Goal: Submit feedback/report problem: Submit feedback/report problem

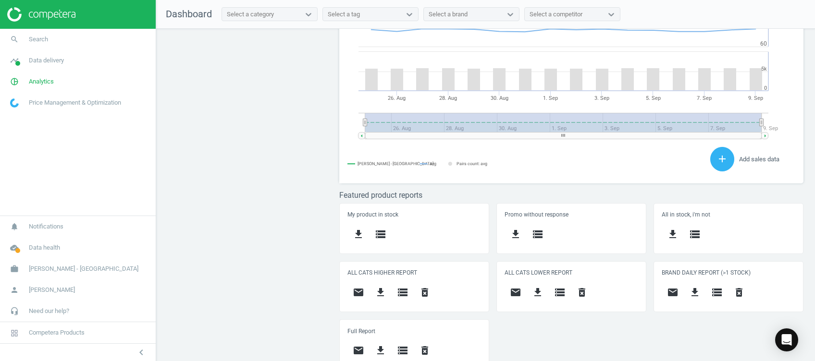
scroll to position [240, 474]
drag, startPoint x: 207, startPoint y: 106, endPoint x: 76, endPoint y: 76, distance: 134.1
click at [207, 106] on div "Price protection ( 09.09.25 ) Prices are 100% below min competitor 19 keyboard_…" at bounding box center [485, 197] width 658 height 337
click at [40, 74] on link "pie_chart_outlined Analytics" at bounding box center [78, 81] width 156 height 21
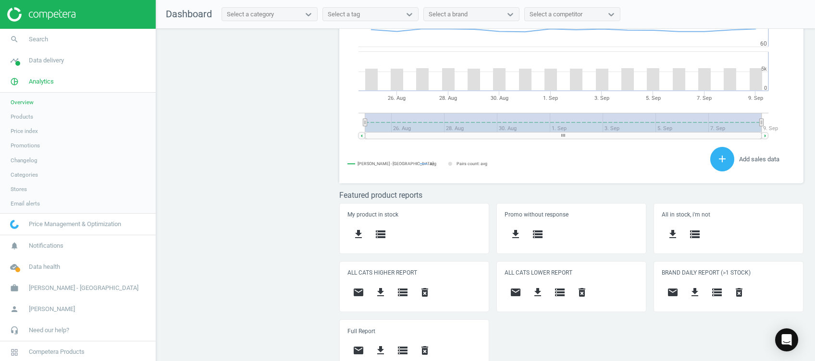
click at [19, 117] on span "Products" at bounding box center [22, 117] width 23 height 8
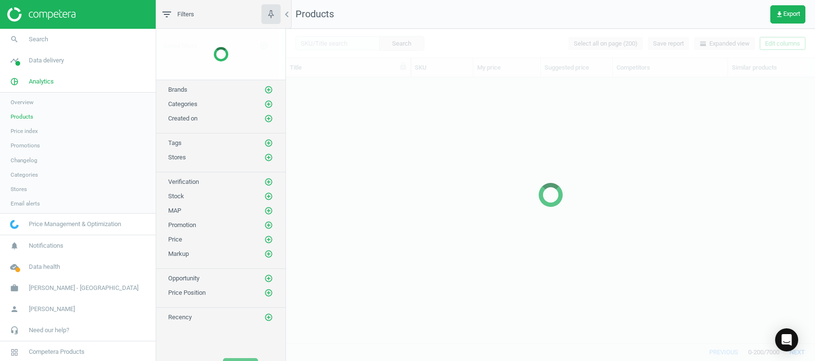
scroll to position [246, 519]
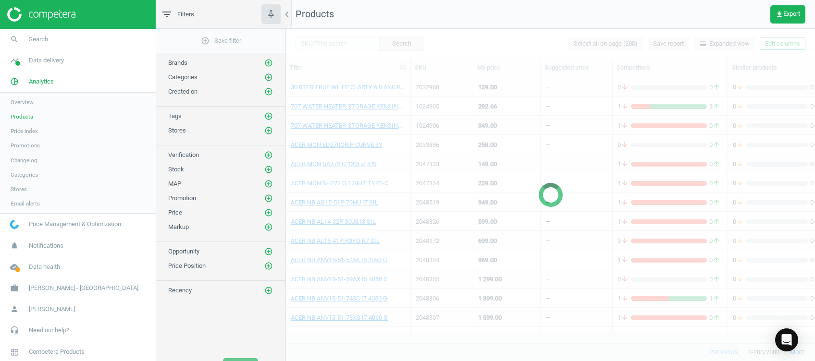
click at [345, 45] on div at bounding box center [550, 195] width 529 height 332
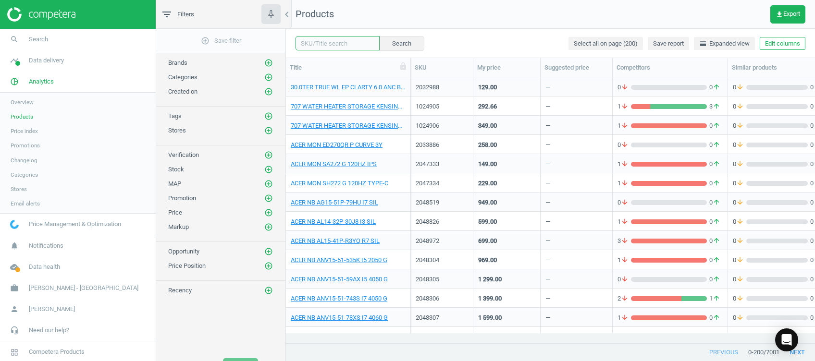
click at [330, 45] on input "text" at bounding box center [337, 43] width 84 height 14
paste input "2047884"
type input "2047884"
click at [389, 42] on button "Search" at bounding box center [400, 43] width 45 height 14
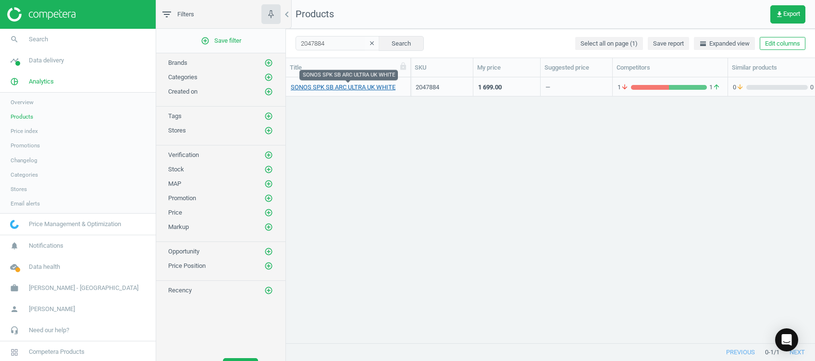
click at [374, 88] on link "SONOS SPK SB ARC ULTRA UK WHITE" at bounding box center [343, 87] width 105 height 9
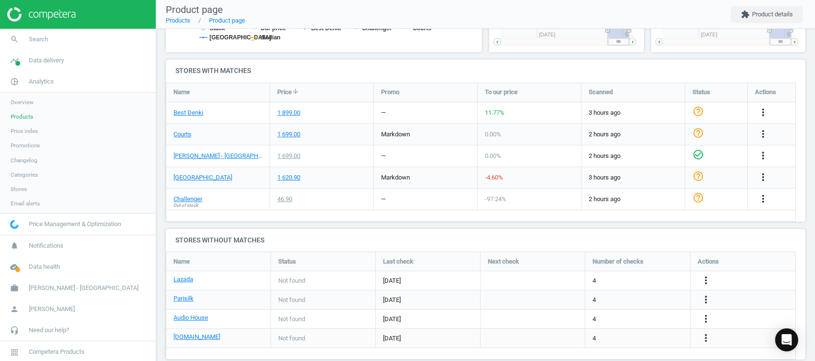
scroll to position [309, 0]
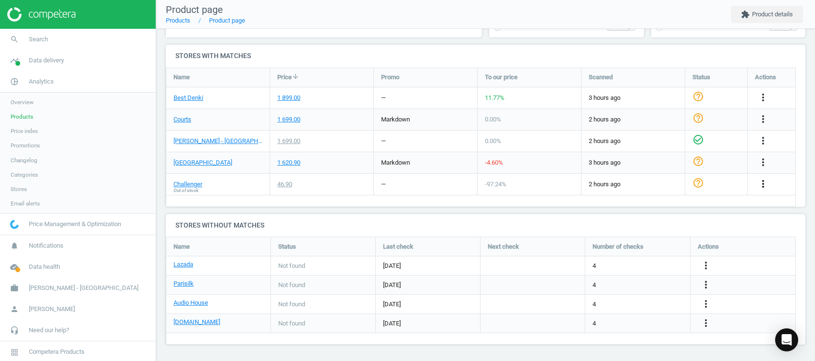
click at [760, 186] on icon "more_vert" at bounding box center [763, 184] width 12 height 12
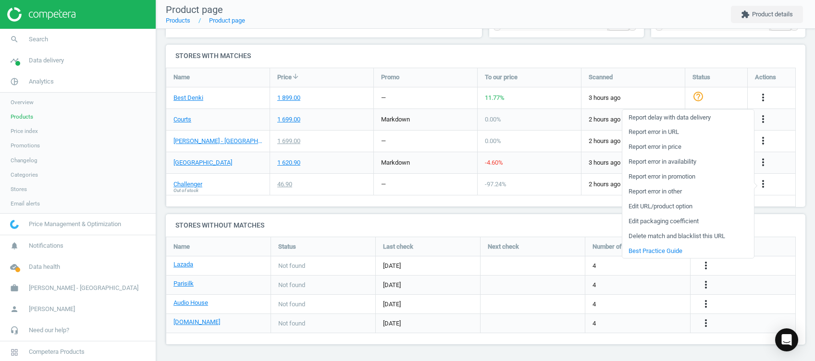
click at [688, 133] on link "Report error in URL" at bounding box center [688, 131] width 132 height 15
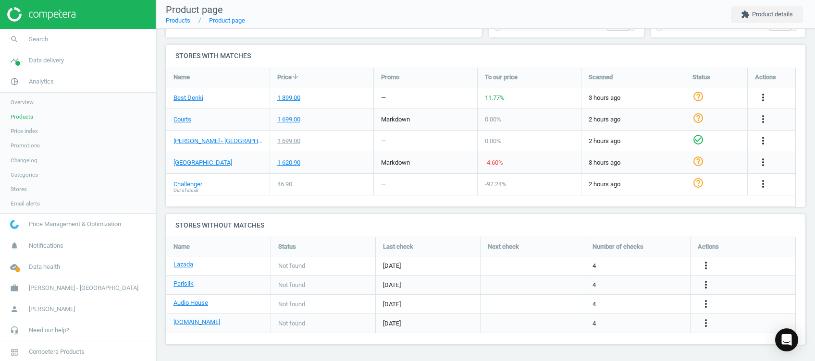
scroll to position [0, 0]
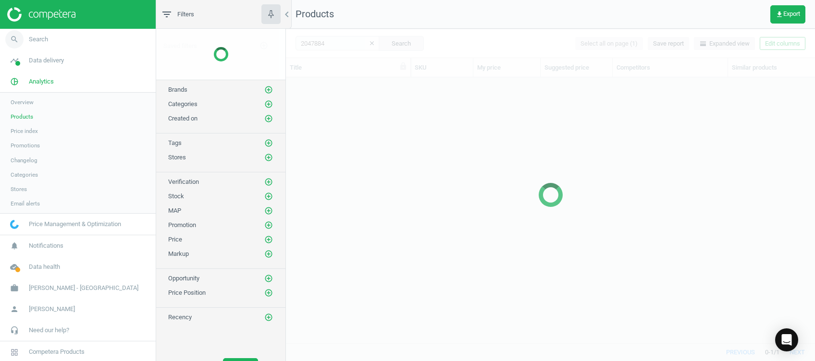
scroll to position [246, 519]
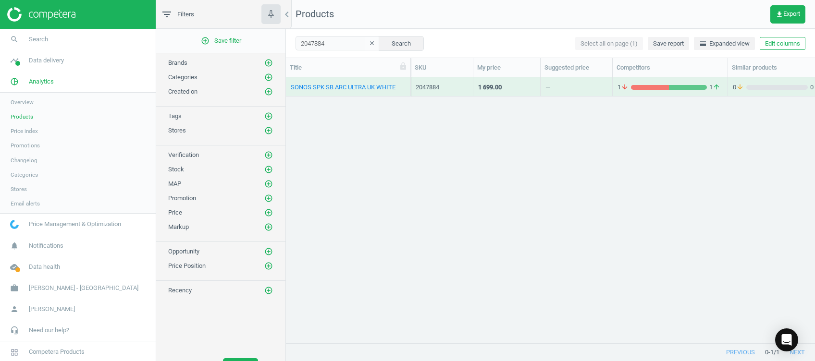
click at [368, 44] on icon "clear" at bounding box center [371, 43] width 7 height 7
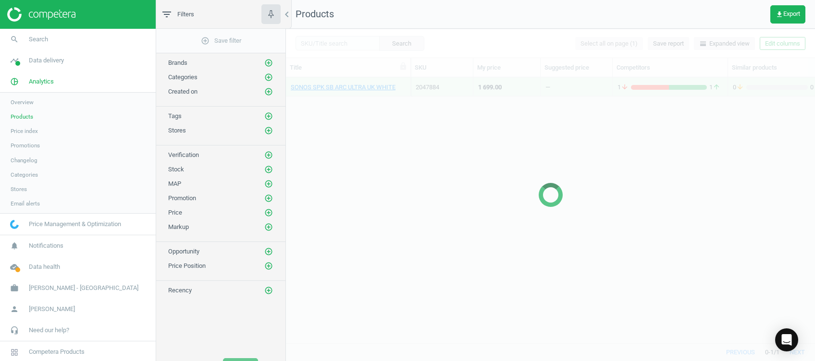
click at [342, 40] on div at bounding box center [550, 195] width 529 height 332
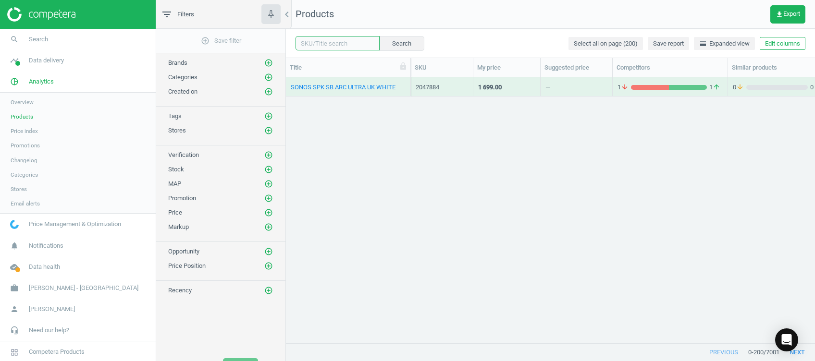
click at [319, 42] on input "text" at bounding box center [337, 43] width 84 height 14
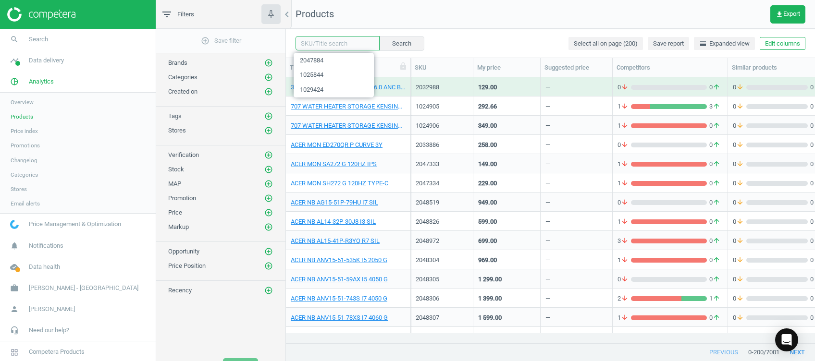
paste input "1039607"
type input "1039607"
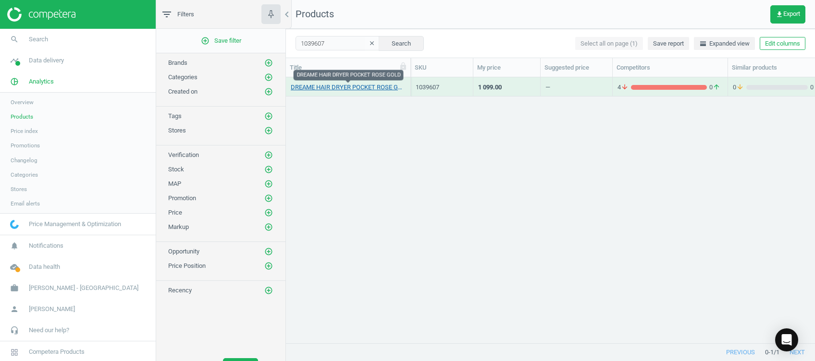
click at [362, 88] on link "DREAME HAIR DRYER POCKET ROSE GOLD" at bounding box center [348, 87] width 115 height 9
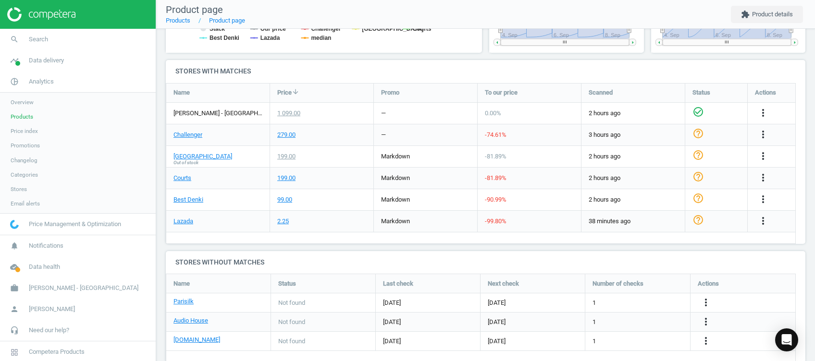
scroll to position [320, 0]
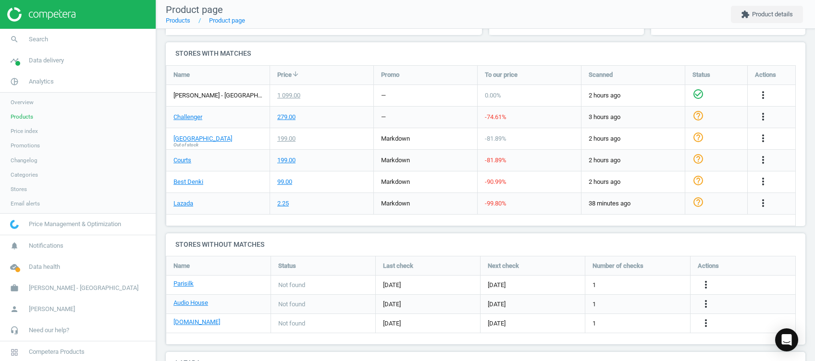
click at [218, 92] on span "[PERSON_NAME] - [GEOGRAPHIC_DATA]" at bounding box center [217, 95] width 89 height 9
click at [238, 93] on span "[PERSON_NAME] - [GEOGRAPHIC_DATA]" at bounding box center [217, 95] width 89 height 9
click at [286, 95] on div "1 099.00" at bounding box center [288, 95] width 23 height 9
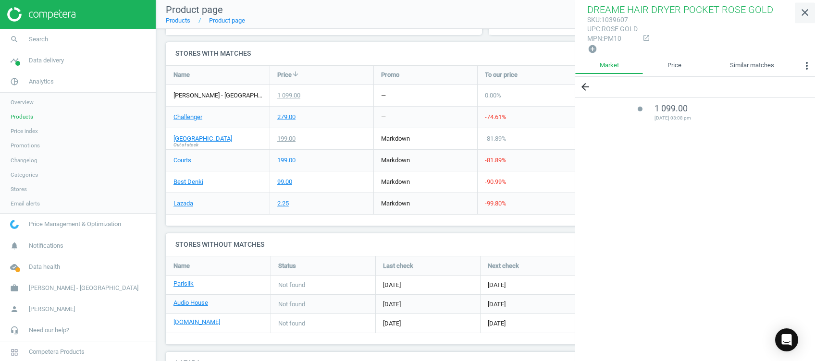
click at [803, 15] on icon "close" at bounding box center [805, 13] width 12 height 12
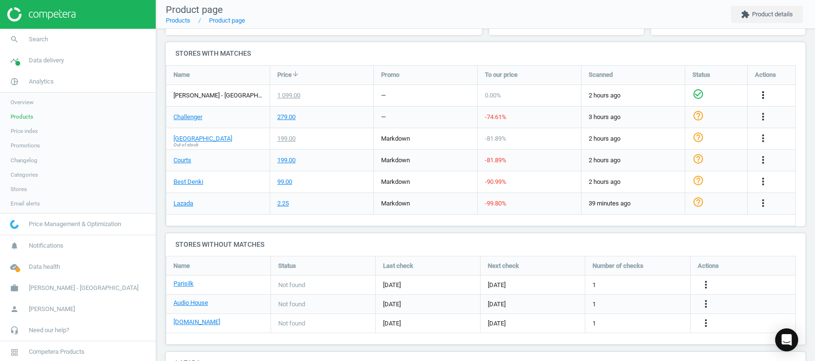
click at [761, 95] on icon "more_vert" at bounding box center [763, 95] width 12 height 12
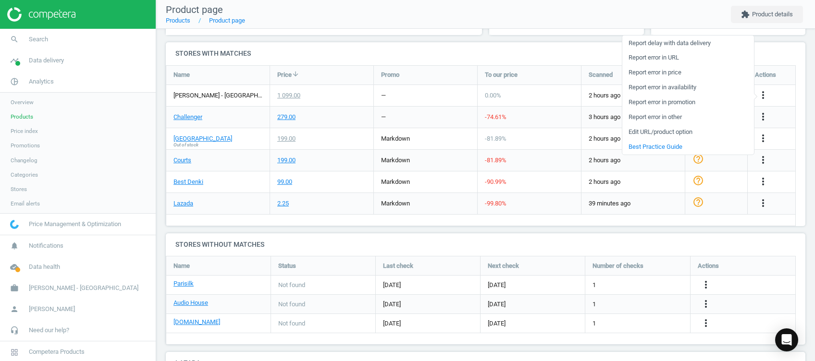
click at [705, 73] on link "Report error in price" at bounding box center [688, 72] width 132 height 15
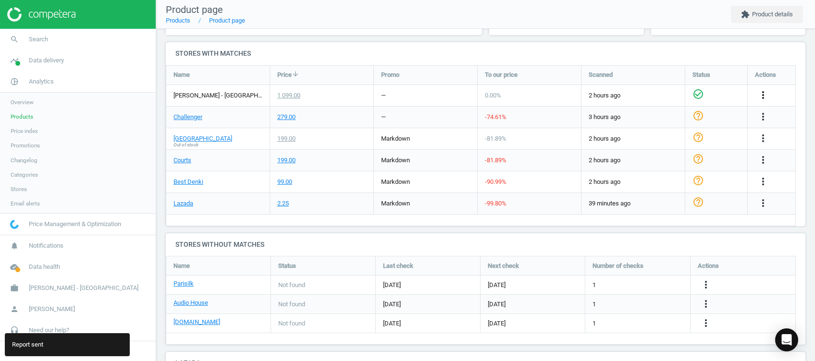
click at [765, 94] on icon "more_vert" at bounding box center [763, 95] width 12 height 12
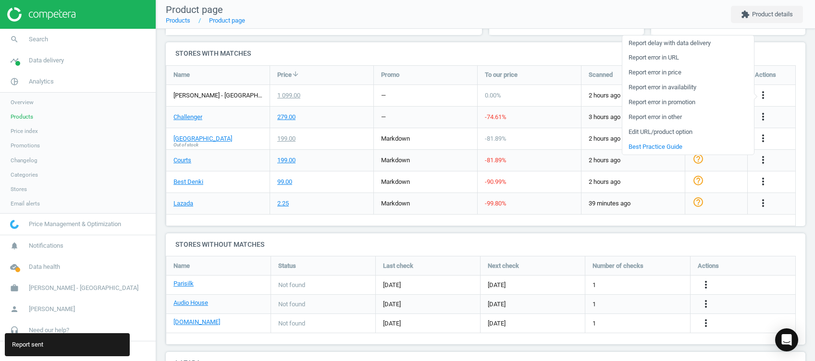
click at [551, 51] on h4 "Stores with matches" at bounding box center [485, 53] width 639 height 23
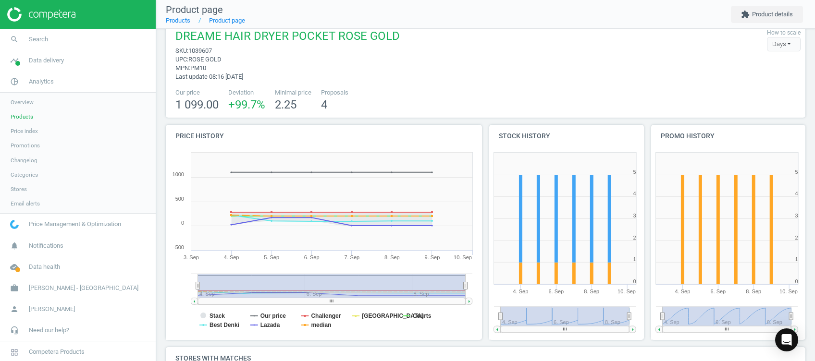
scroll to position [0, 0]
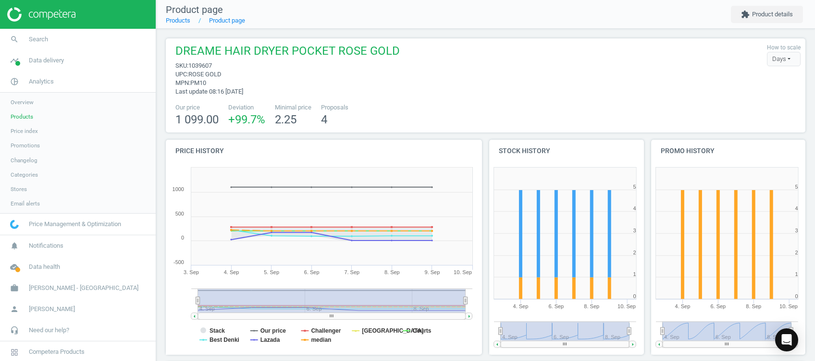
click at [23, 111] on link "Products" at bounding box center [78, 116] width 156 height 14
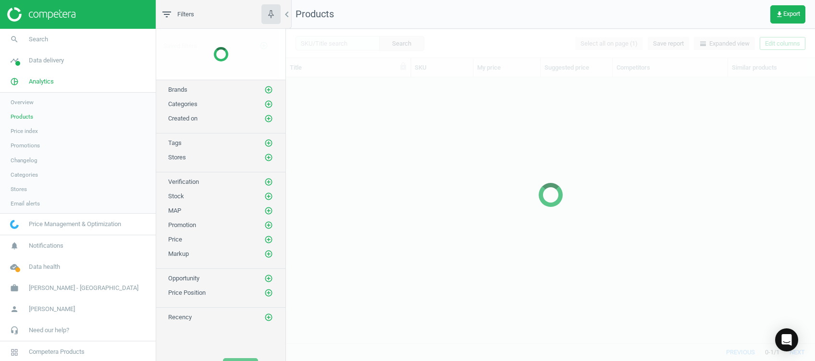
scroll to position [246, 519]
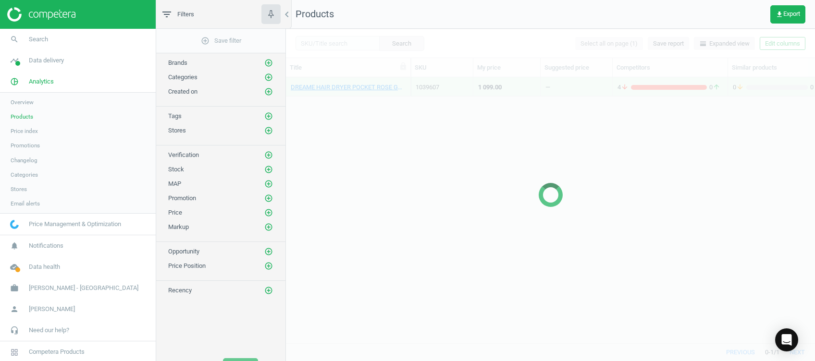
click at [323, 41] on div at bounding box center [550, 195] width 529 height 332
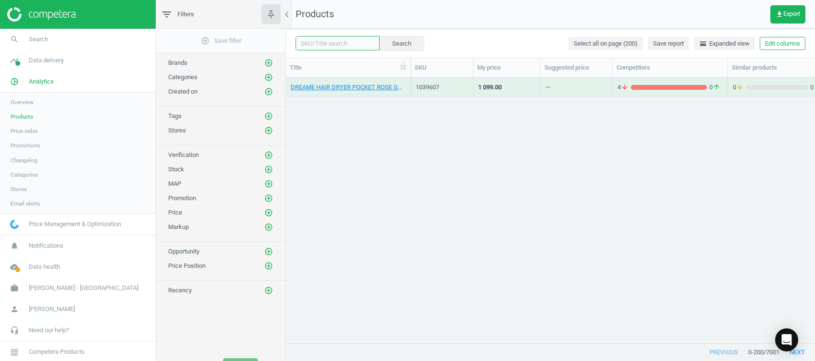
click at [332, 43] on input "text" at bounding box center [337, 43] width 84 height 14
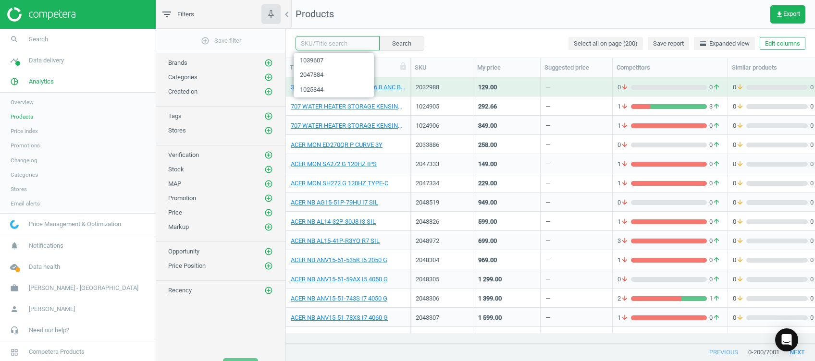
paste input "1039600"
type input "1039600"
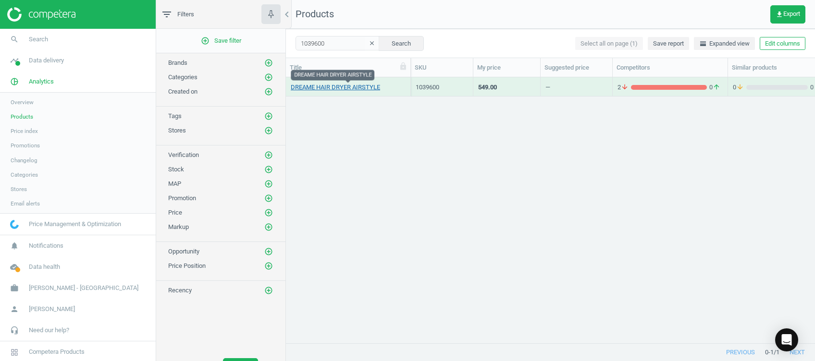
click at [334, 89] on link "DREAME HAIR DRYER AIRSTYLE" at bounding box center [335, 87] width 89 height 9
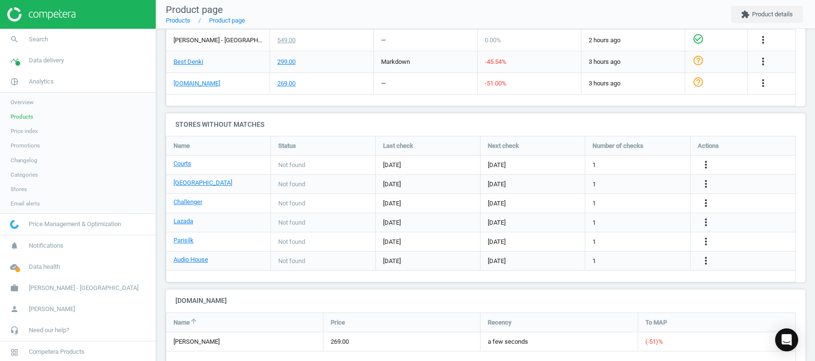
scroll to position [329, 0]
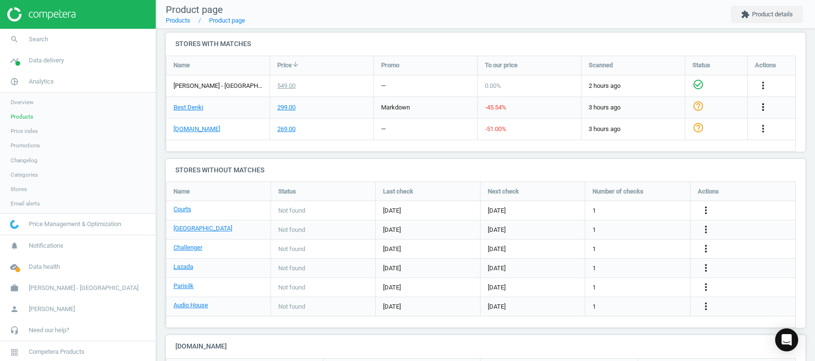
click at [763, 105] on icon "more_vert" at bounding box center [763, 107] width 12 height 12
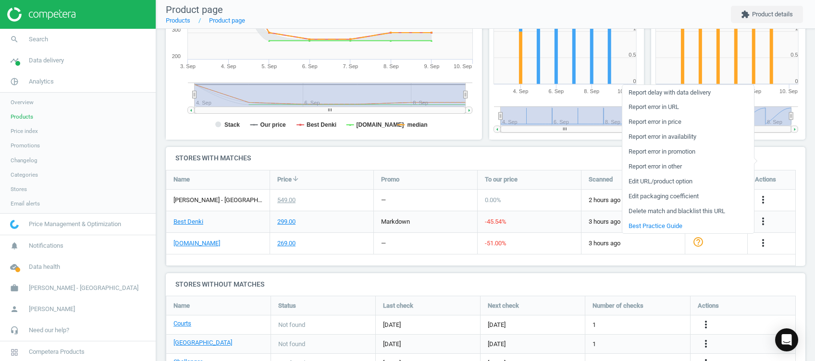
scroll to position [201, 0]
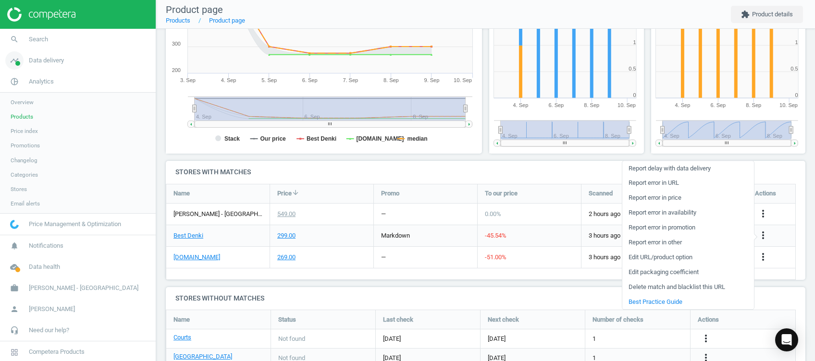
click at [15, 67] on icon "timeline" at bounding box center [14, 60] width 18 height 18
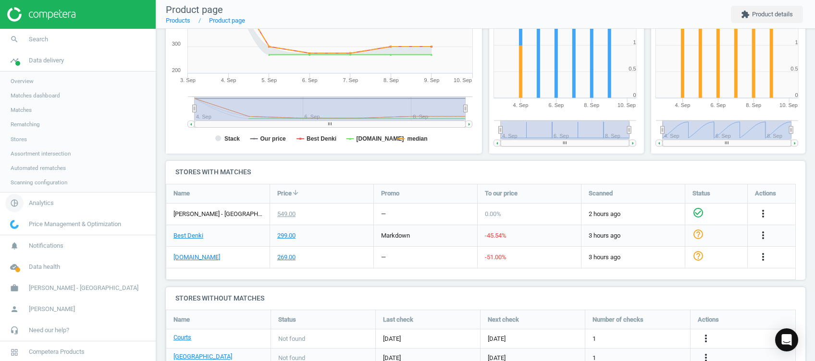
click at [18, 207] on icon "pie_chart_outlined" at bounding box center [14, 203] width 18 height 18
click at [21, 116] on span "Products" at bounding box center [22, 117] width 23 height 8
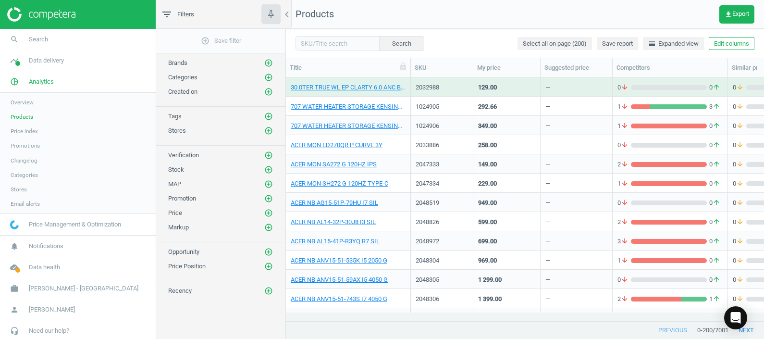
scroll to position [225, 468]
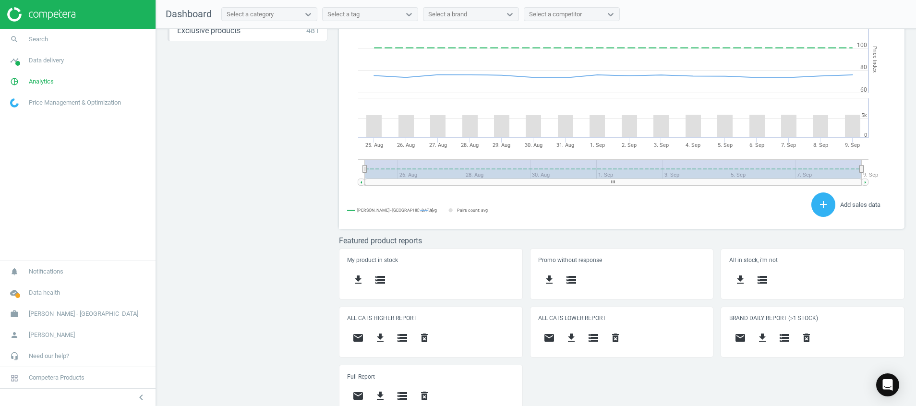
scroll to position [263, 0]
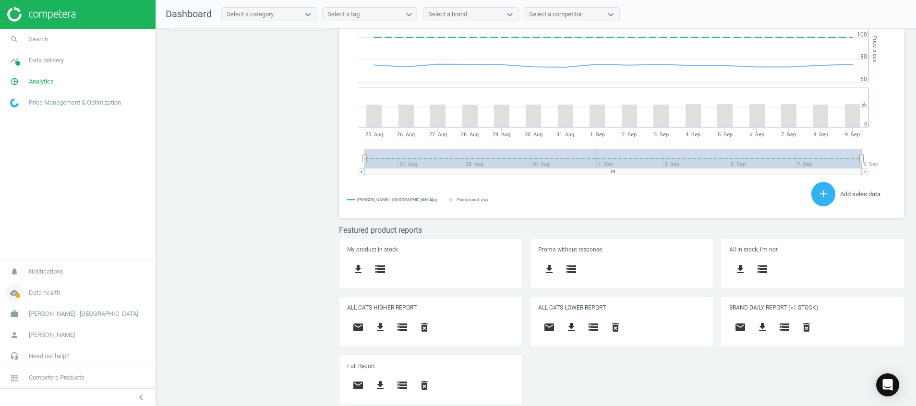
click at [16, 292] on icon "cloud_done" at bounding box center [14, 293] width 18 height 18
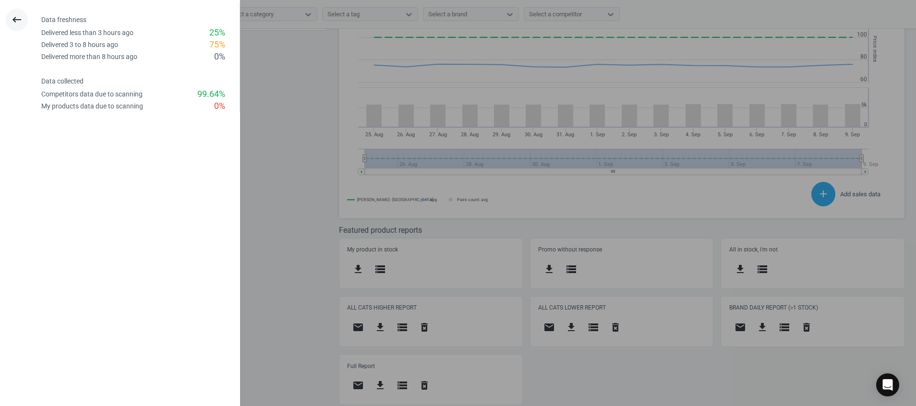
click at [13, 20] on icon "keyboard_backspace" at bounding box center [17, 20] width 12 height 12
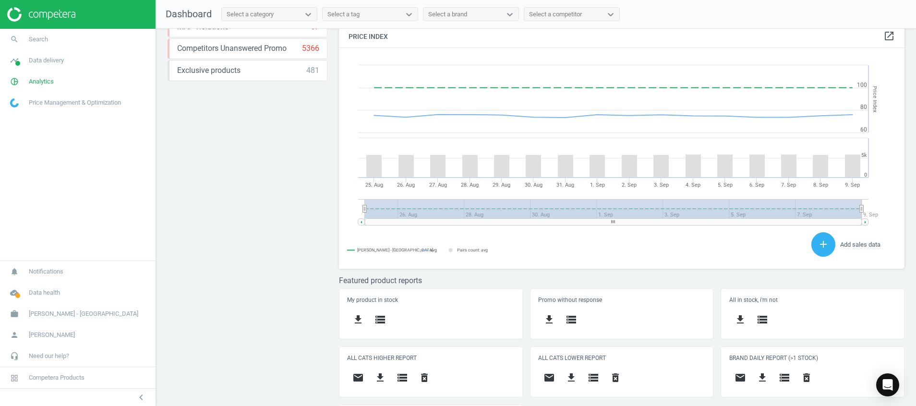
scroll to position [191, 0]
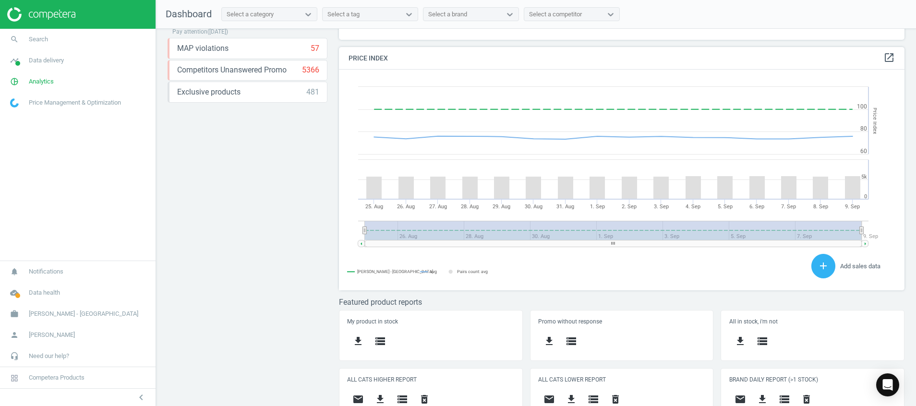
click at [62, 14] on img at bounding box center [41, 14] width 68 height 14
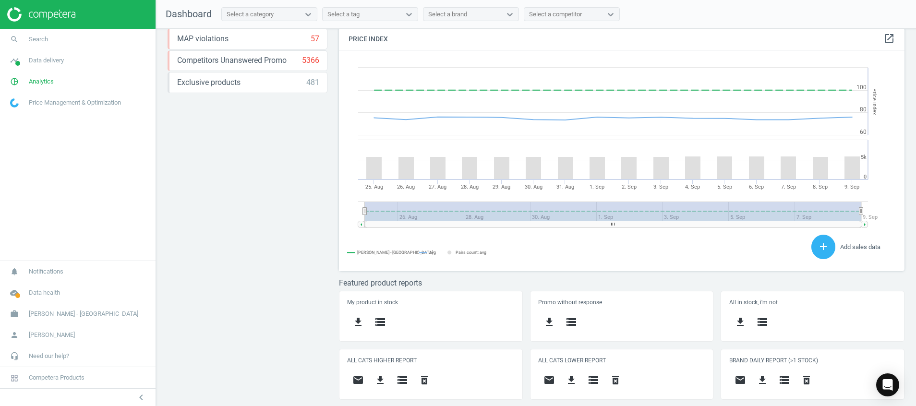
scroll to position [213, 577]
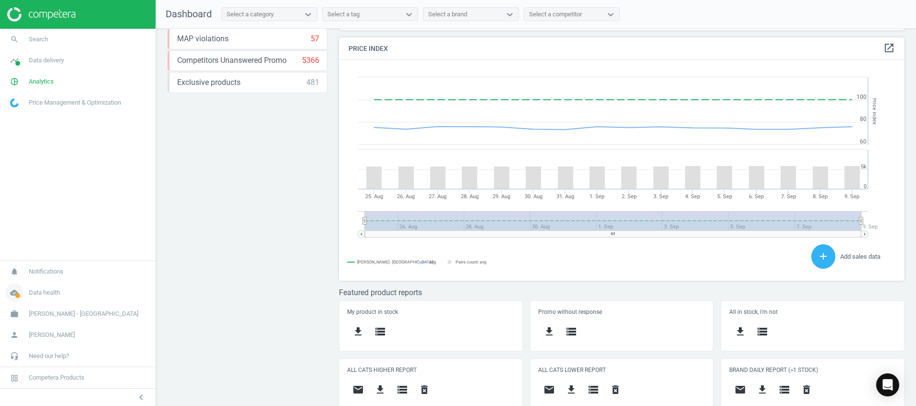
click at [12, 296] on icon "cloud_done" at bounding box center [14, 293] width 18 height 18
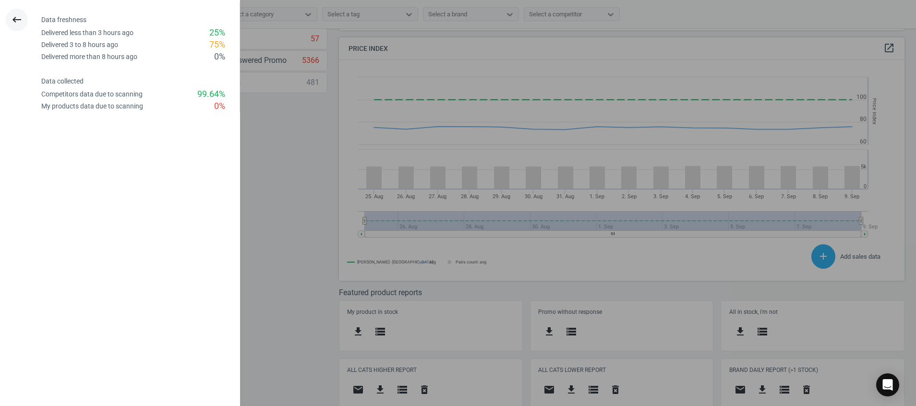
click at [10, 14] on button "keyboard_backspace" at bounding box center [17, 20] width 22 height 23
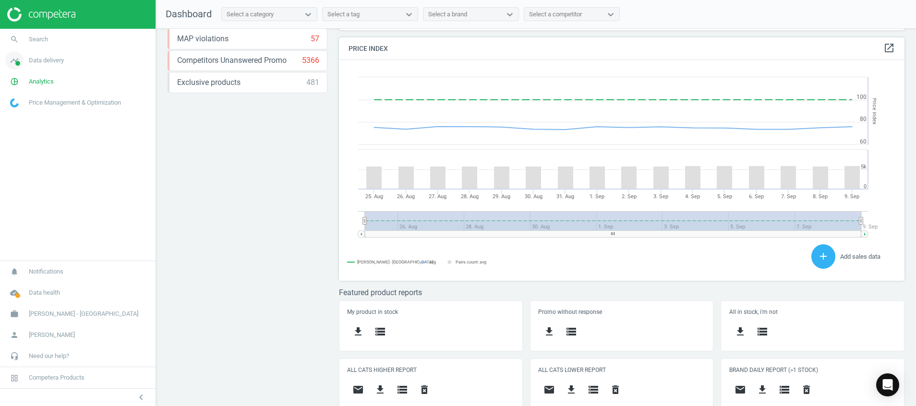
click at [17, 57] on icon "timeline" at bounding box center [14, 60] width 18 height 18
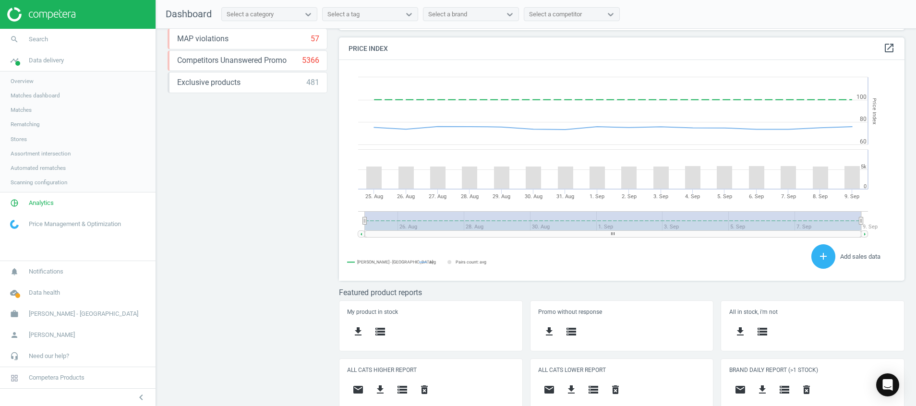
click at [19, 139] on span "Stores" at bounding box center [19, 139] width 16 height 8
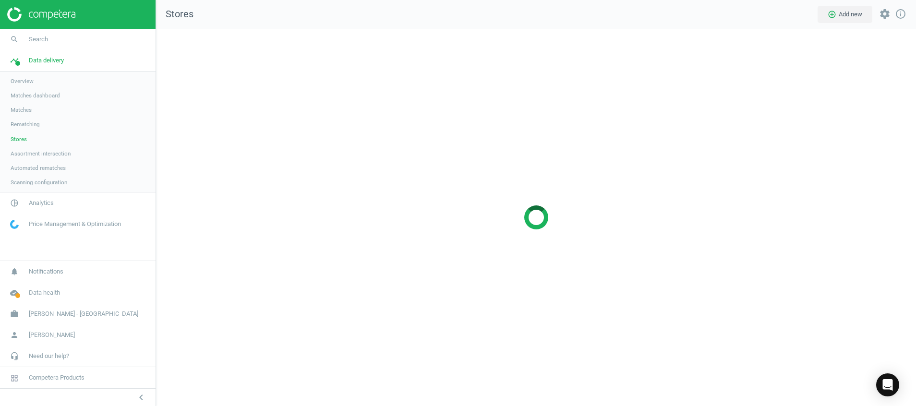
scroll to position [400, 783]
